Goal: Task Accomplishment & Management: Use online tool/utility

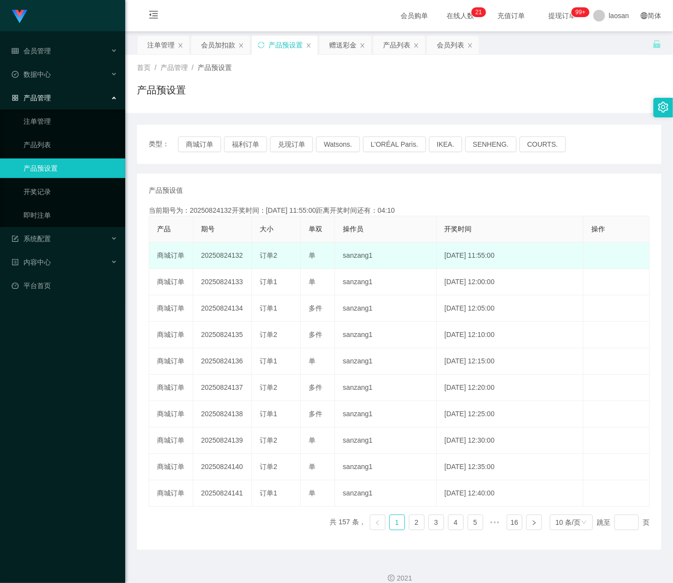
click at [243, 257] on td "20250824132" at bounding box center [222, 255] width 59 height 26
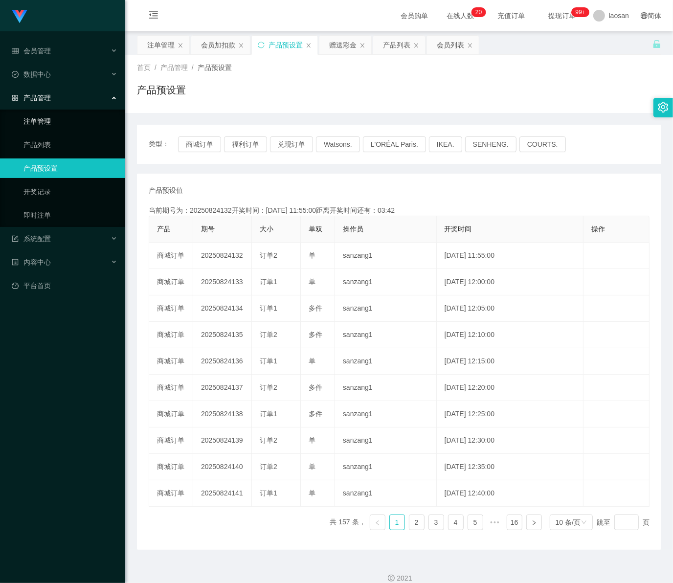
click at [88, 122] on link "注单管理" at bounding box center [70, 121] width 94 height 20
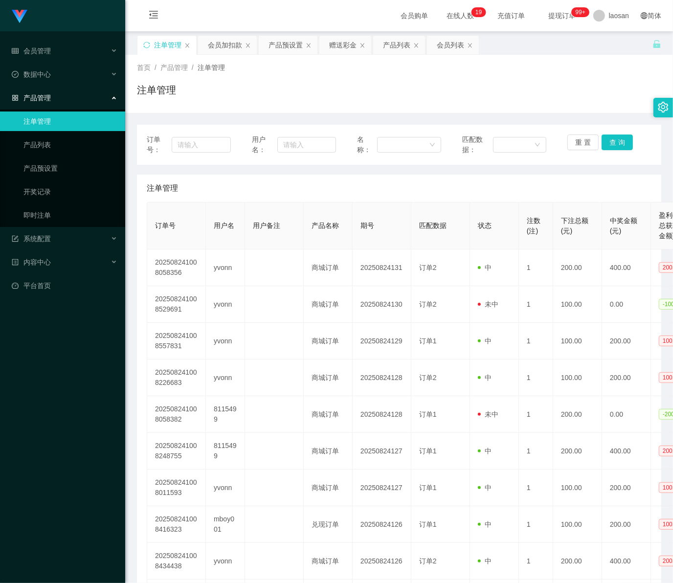
click at [52, 128] on link "注单管理" at bounding box center [70, 121] width 94 height 20
click at [47, 51] on span "会员管理" at bounding box center [31, 51] width 39 height 8
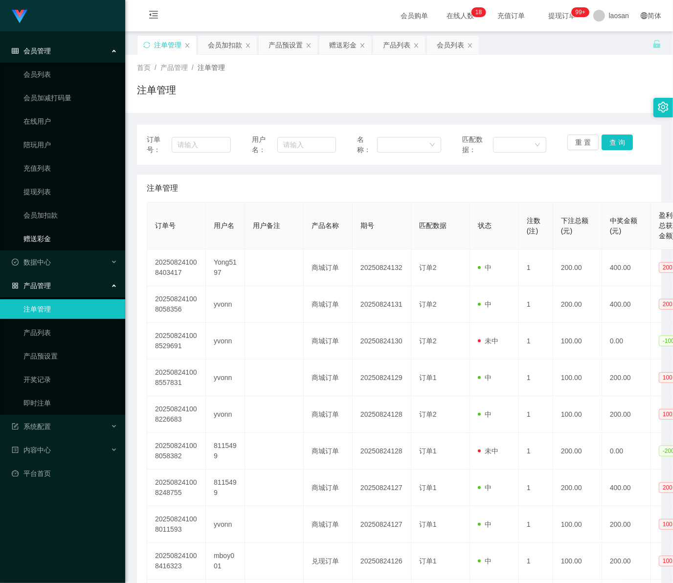
click at [47, 235] on link "赠送彩金" at bounding box center [70, 239] width 94 height 20
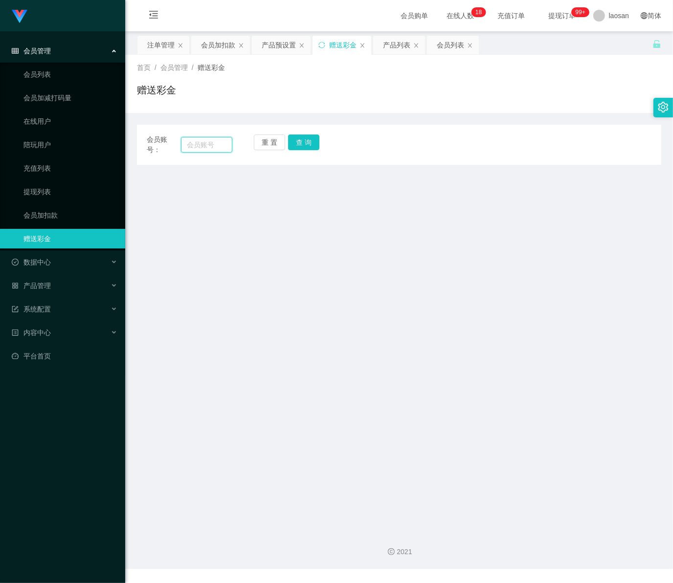
click at [206, 150] on input "text" at bounding box center [206, 145] width 51 height 16
paste input "Yong5197"
type input "Yong5197"
click at [301, 143] on button "查 询" at bounding box center [303, 142] width 31 height 16
